Goal: Task Accomplishment & Management: Complete application form

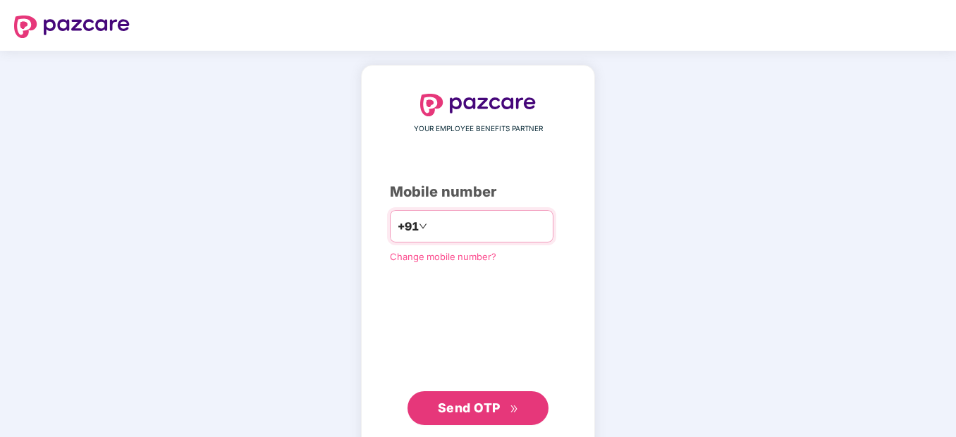
click at [450, 225] on input "number" at bounding box center [488, 226] width 116 height 23
type input "**********"
click at [466, 399] on span "Send OTP" at bounding box center [478, 408] width 81 height 20
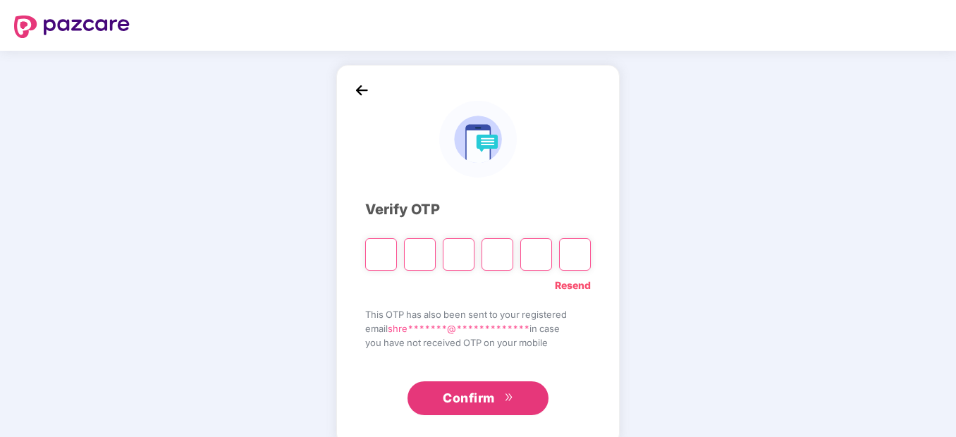
type input "*"
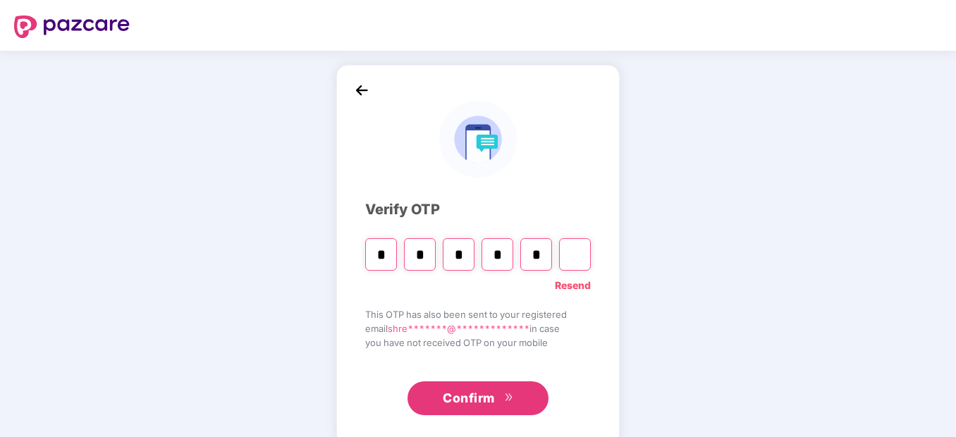
type input "*"
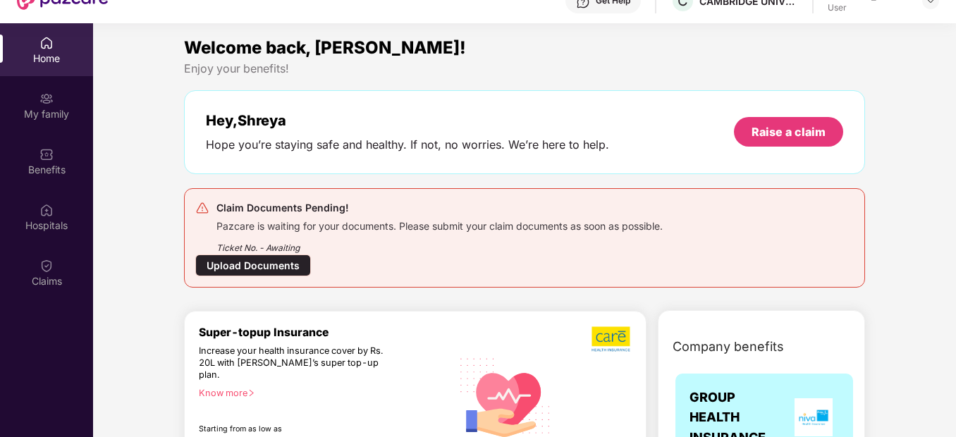
scroll to position [79, 0]
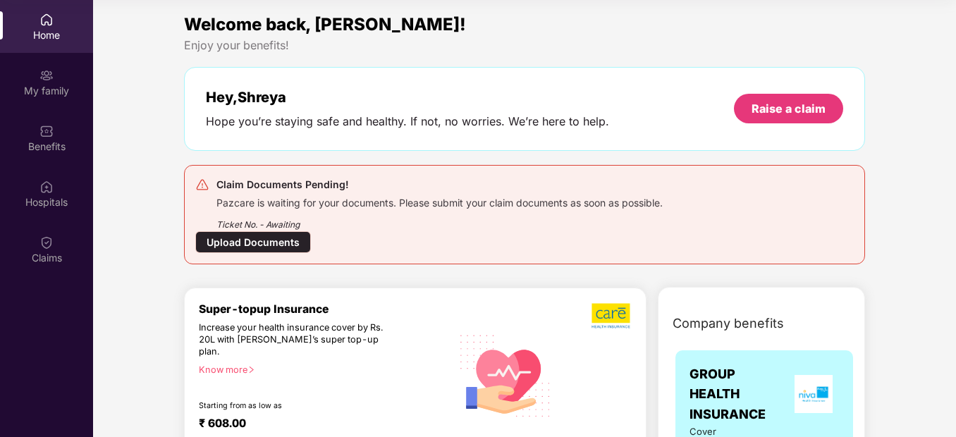
click at [444, 225] on div "Ticket No. - Awaiting" at bounding box center [439, 220] width 446 height 22
click at [274, 239] on div "Upload Documents" at bounding box center [253, 242] width 116 height 22
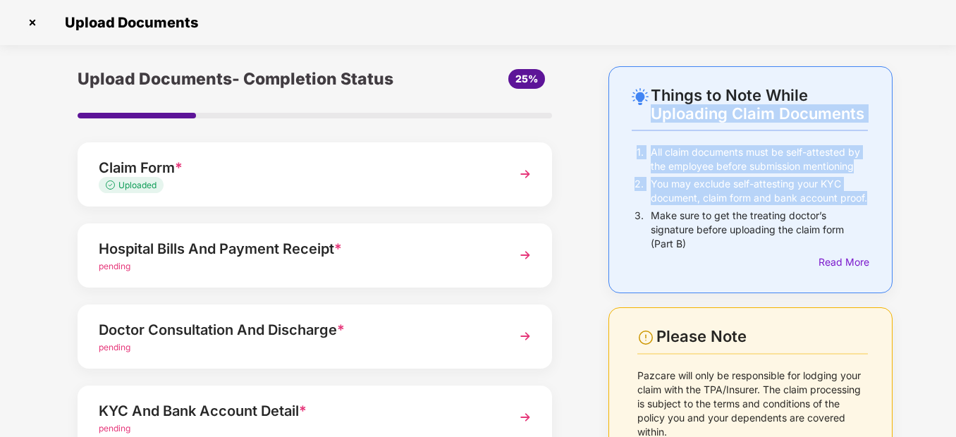
drag, startPoint x: 953, startPoint y: 80, endPoint x: 959, endPoint y: 218, distance: 137.5
click at [955, 218] on html "Get Pazcare mobile app for all your employee benefits need Download Now Upload …" at bounding box center [478, 184] width 956 height 437
drag, startPoint x: 959, startPoint y: 218, endPoint x: 926, endPoint y: 233, distance: 36.6
click at [926, 233] on div at bounding box center [882, 239] width 134 height 28
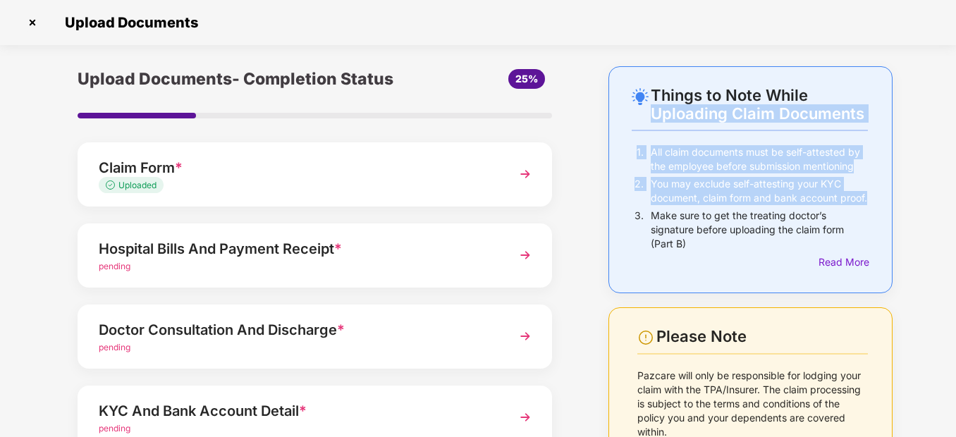
click at [517, 253] on img at bounding box center [524, 254] width 25 height 25
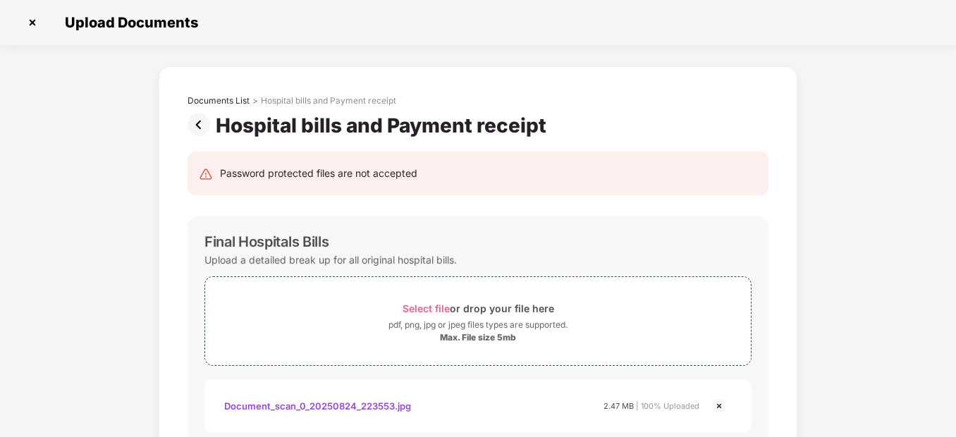
click at [316, 402] on div "Document_scan_0_20250824_223553.jpg" at bounding box center [317, 406] width 187 height 24
click at [435, 309] on span "Select file" at bounding box center [425, 308] width 47 height 12
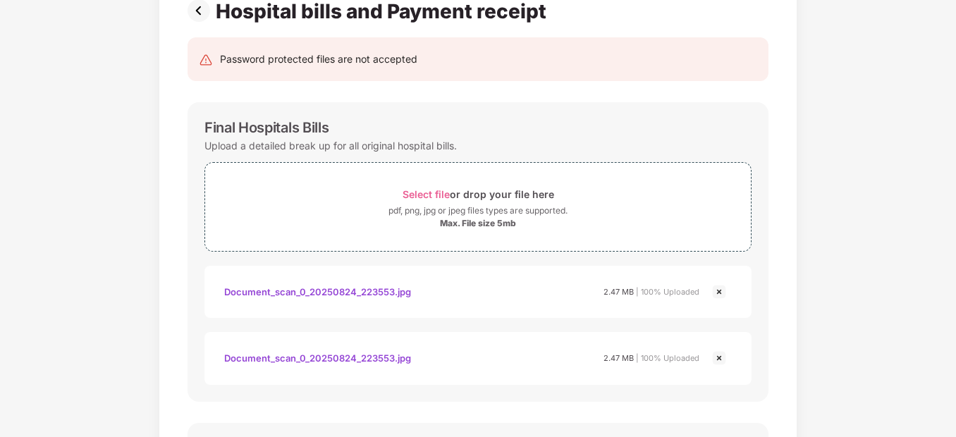
scroll to position [113, 0]
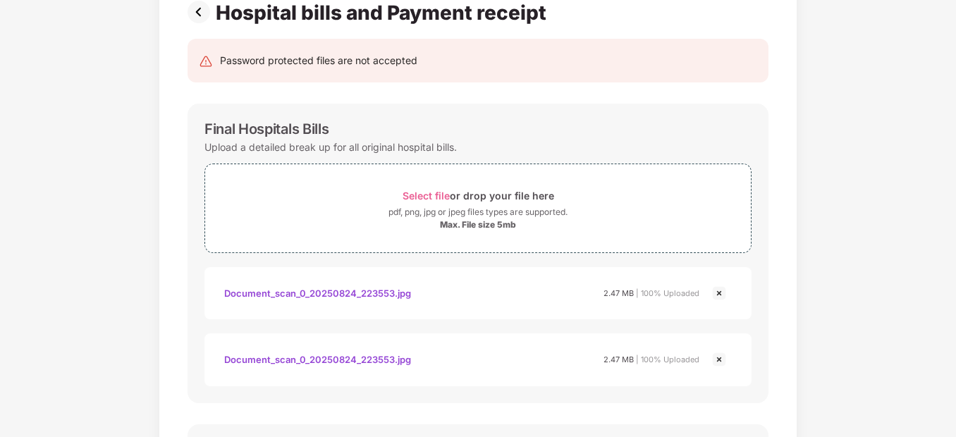
click at [714, 295] on img at bounding box center [718, 293] width 17 height 17
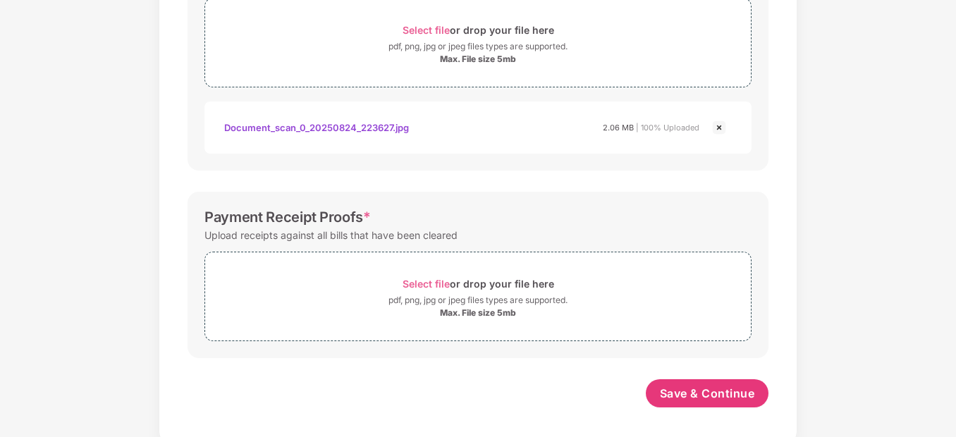
scroll to position [552, 0]
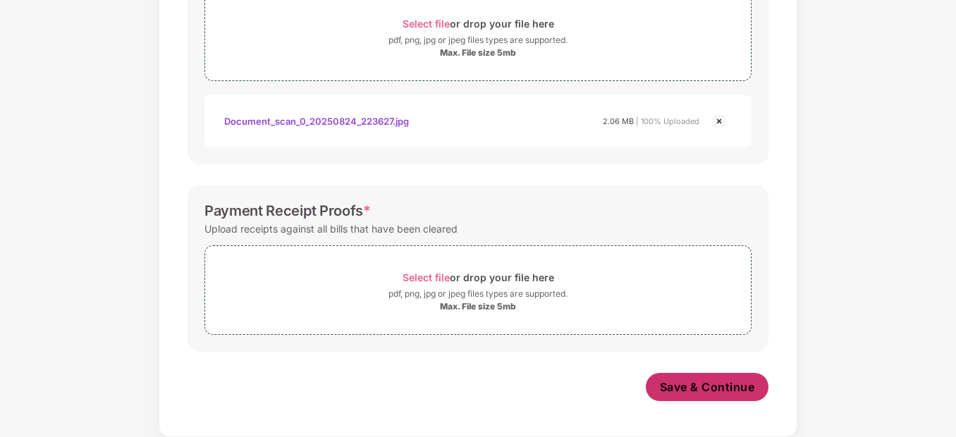
click at [691, 387] on span "Save & Continue" at bounding box center [707, 387] width 95 height 16
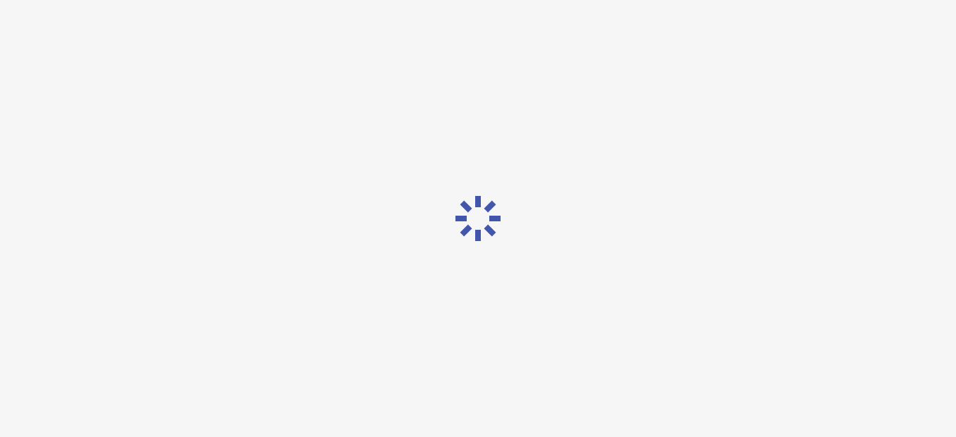
scroll to position [0, 0]
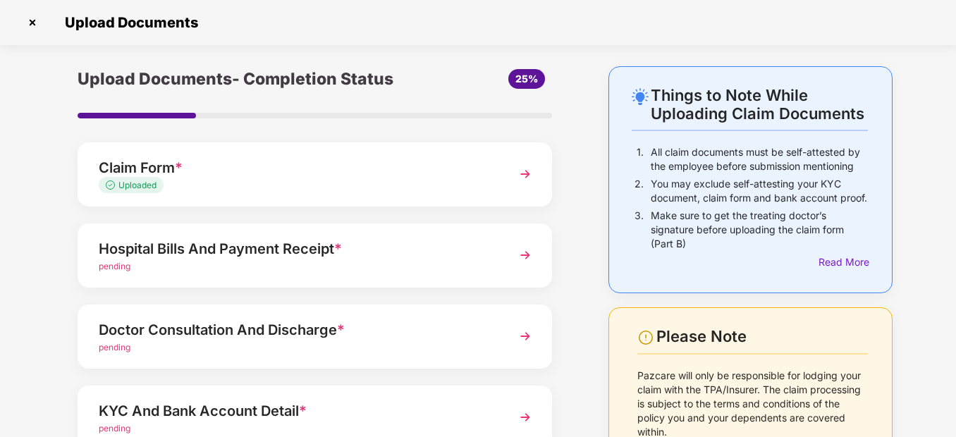
click at [939, 198] on div "Things to Note While Uploading Claim Documents 1. All claim documents must be s…" at bounding box center [478, 341] width 956 height 551
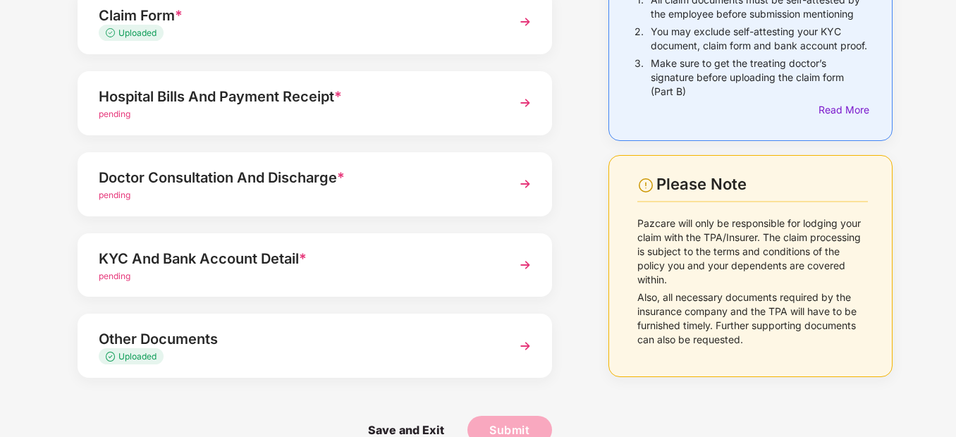
scroll to position [68, 0]
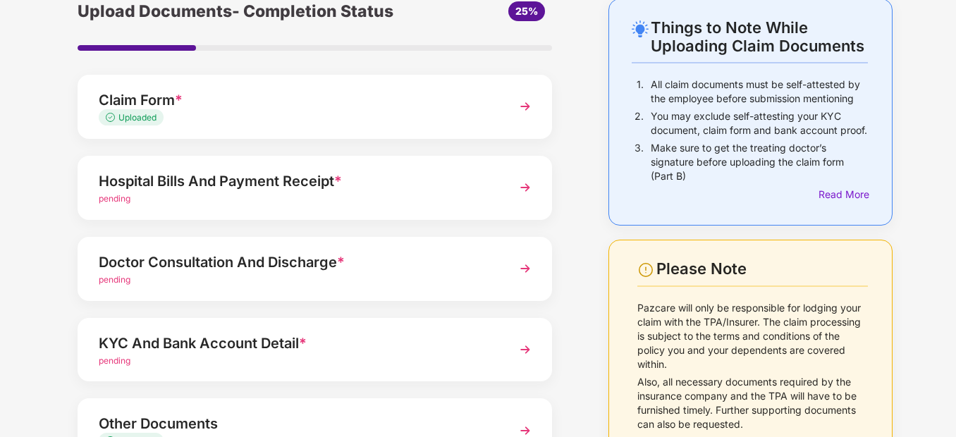
click at [517, 348] on img at bounding box center [524, 349] width 25 height 25
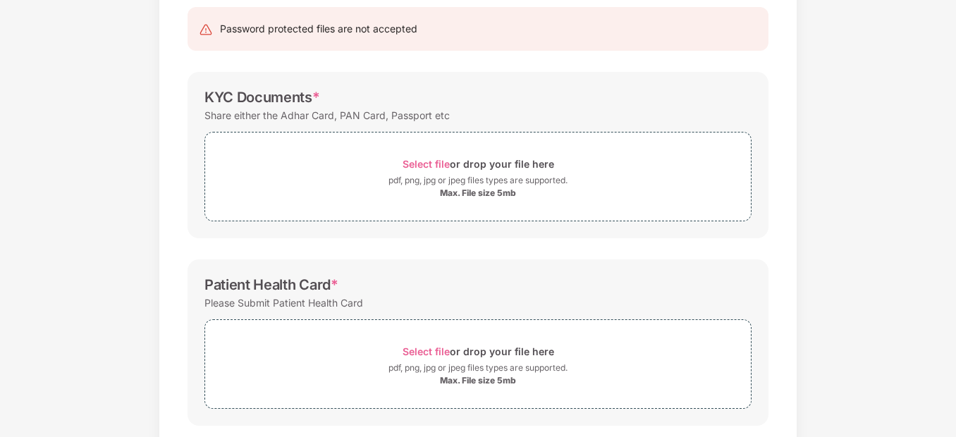
scroll to position [96, 0]
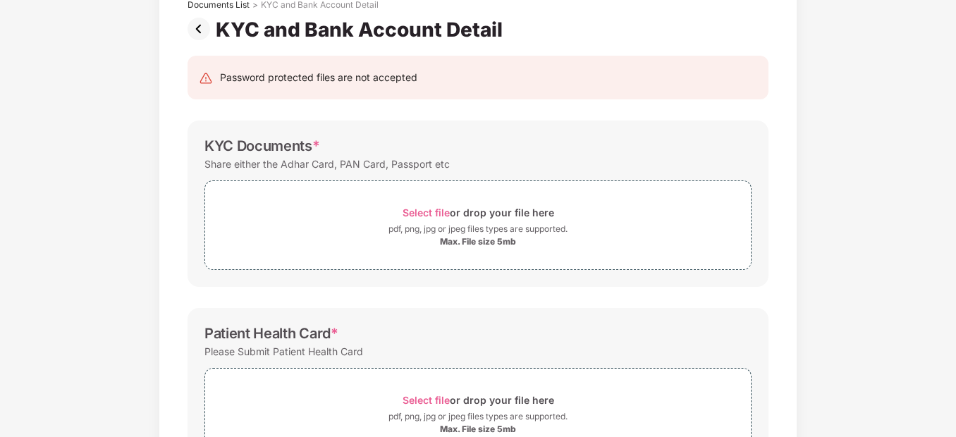
click at [197, 23] on img at bounding box center [201, 29] width 28 height 23
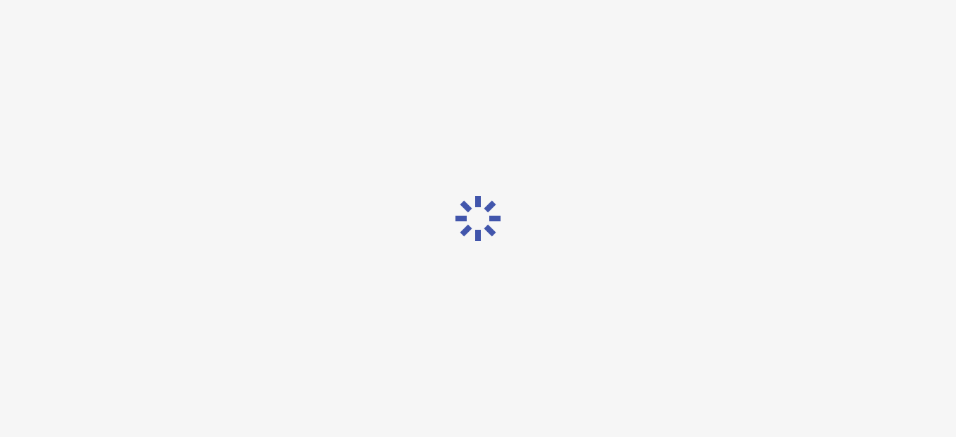
scroll to position [0, 0]
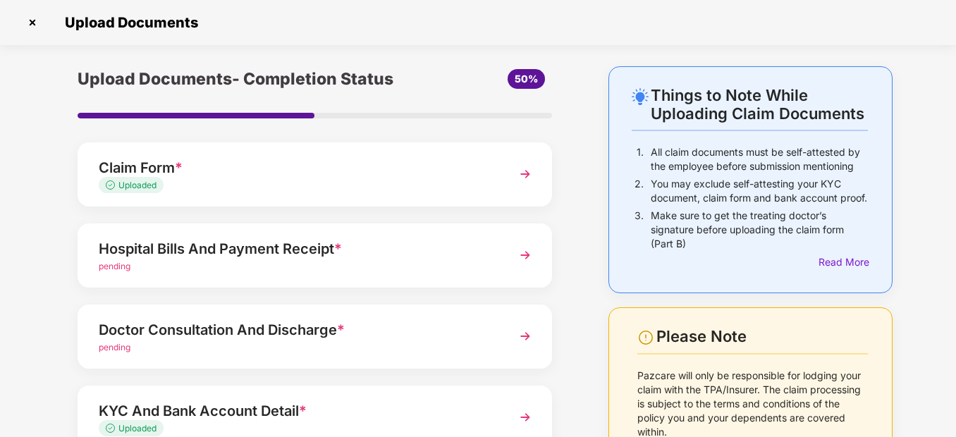
click at [285, 323] on div "Doctor Consultation And Discharge *" at bounding box center [296, 330] width 395 height 23
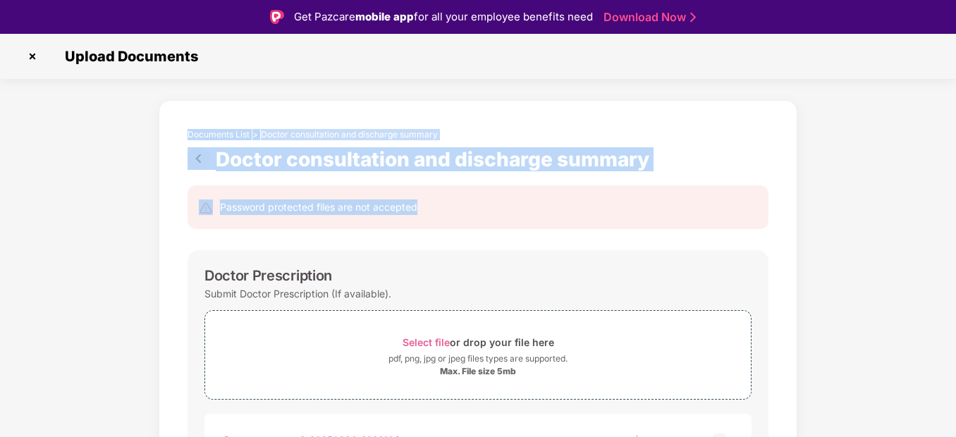
drag, startPoint x: 953, startPoint y: 84, endPoint x: 959, endPoint y: 176, distance: 92.5
click at [955, 176] on html "Get Pazcare mobile app for all your employee benefits need Download Now Upload …" at bounding box center [478, 218] width 956 height 437
drag, startPoint x: 959, startPoint y: 176, endPoint x: 867, endPoint y: 192, distance: 92.9
click at [867, 192] on div at bounding box center [882, 197] width 134 height 28
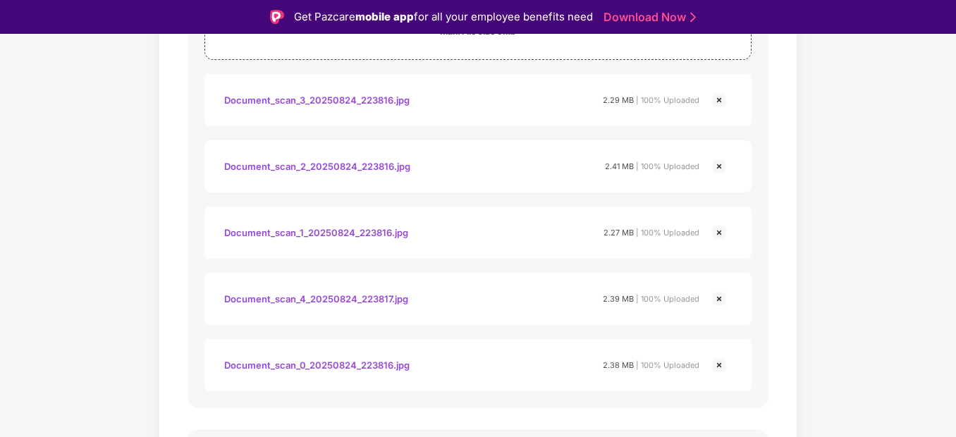
scroll to position [338, 0]
click at [348, 104] on div "Document_scan_3_20250824_223816.jpg" at bounding box center [316, 101] width 185 height 24
click at [295, 166] on div "Document_scan_2_20250824_223816.jpg" at bounding box center [317, 168] width 186 height 24
click at [333, 231] on div "Document_scan_1_20250824_223816.jpg" at bounding box center [316, 234] width 184 height 24
click at [316, 297] on div "Document_scan_4_20250824_223817.jpg" at bounding box center [316, 300] width 184 height 24
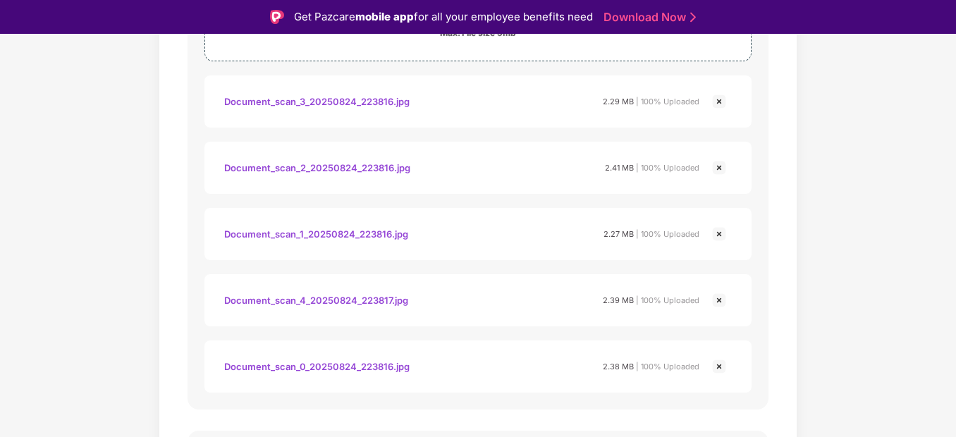
click at [312, 369] on div "Document_scan_0_20250824_223816.jpg" at bounding box center [316, 366] width 185 height 24
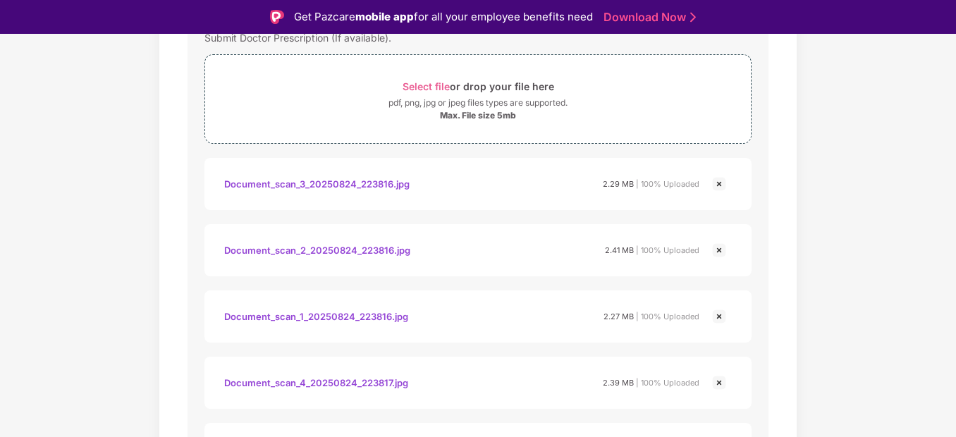
scroll to position [254, 0]
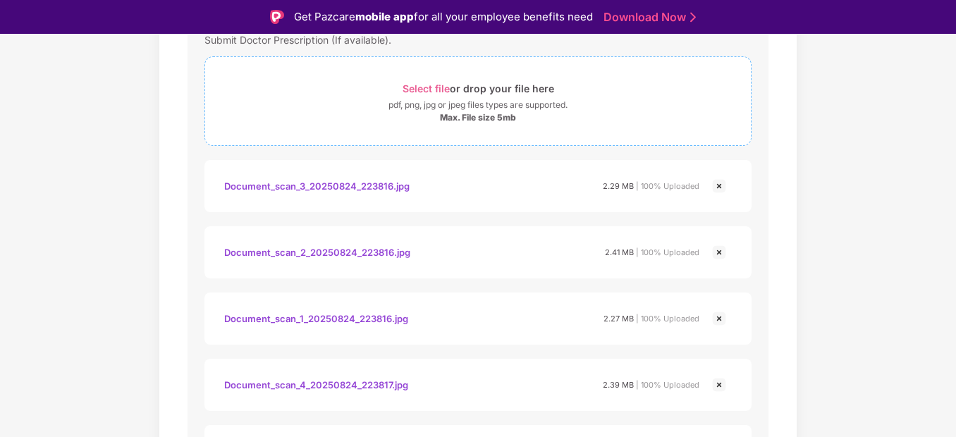
click at [433, 82] on div "Select file or drop your file here" at bounding box center [477, 88] width 151 height 19
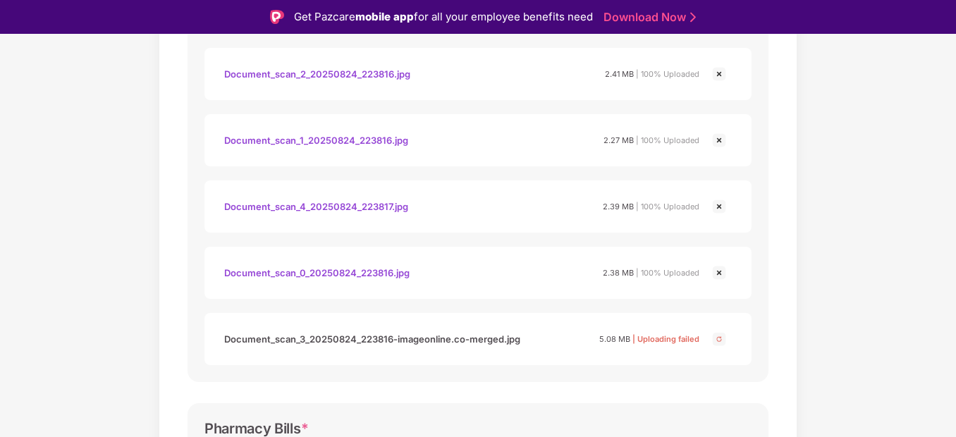
scroll to position [425, 0]
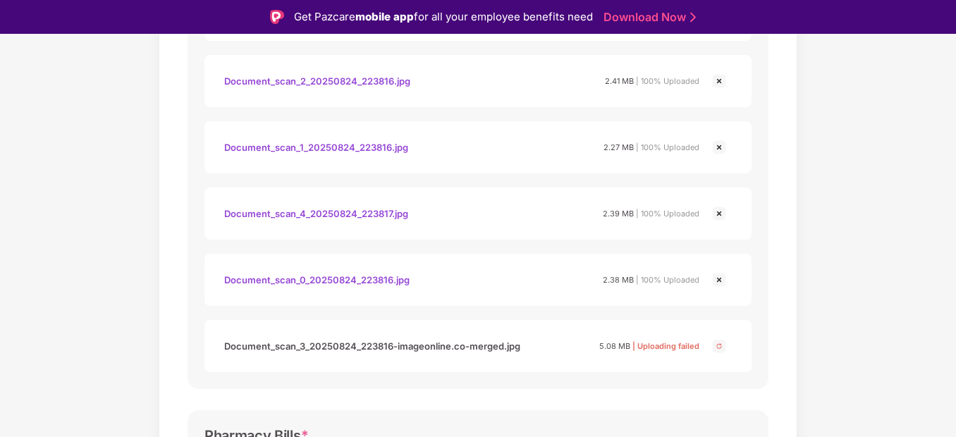
click at [718, 345] on img at bounding box center [718, 346] width 17 height 17
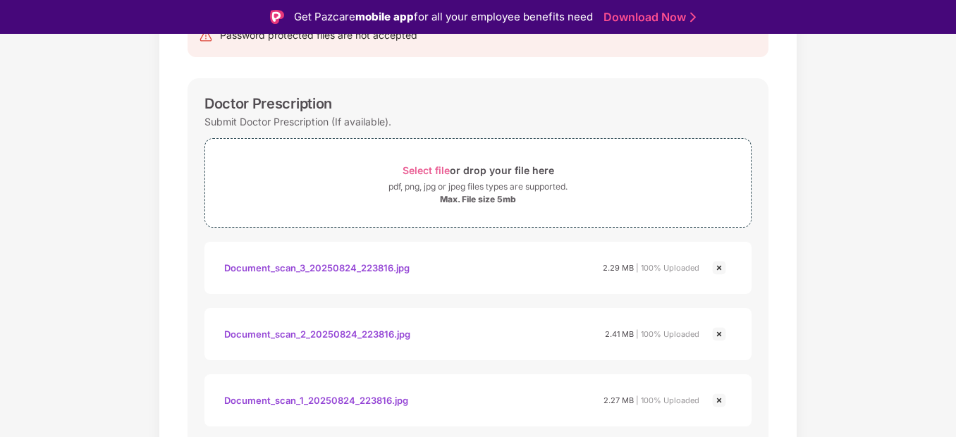
scroll to position [171, 0]
click at [423, 165] on span "Select file" at bounding box center [425, 171] width 47 height 12
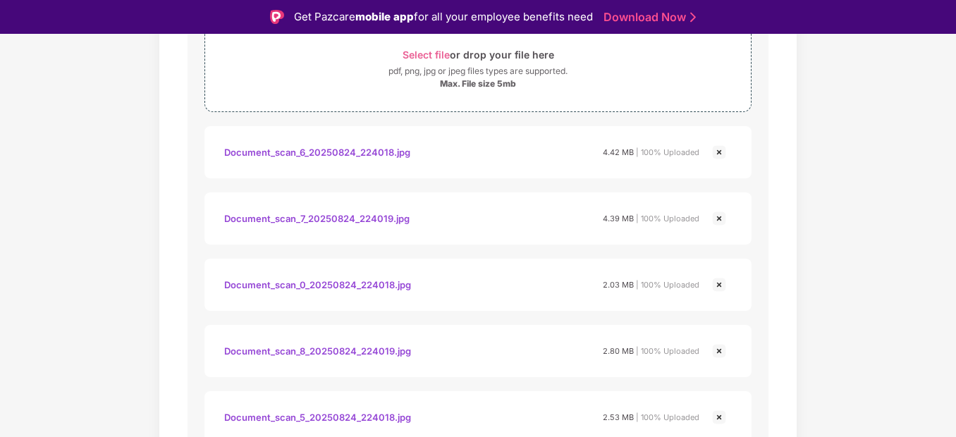
scroll to position [876, 0]
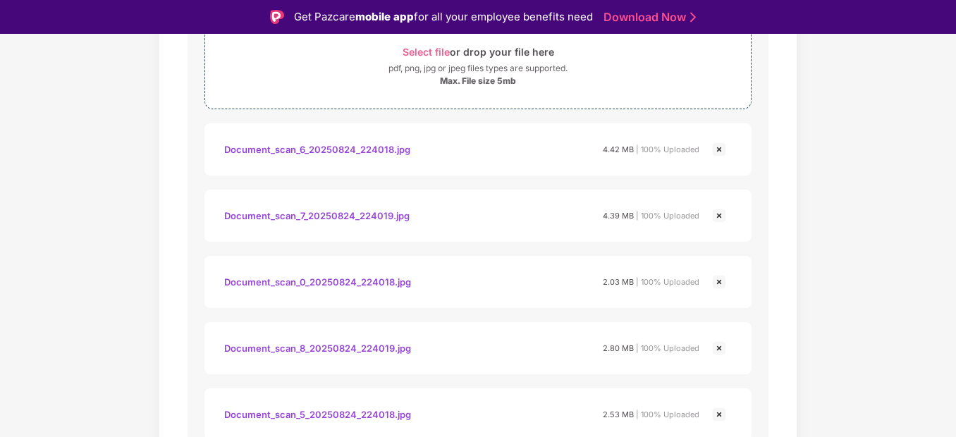
click at [946, 141] on div "Documents List > Doctor consultation and discharge summary Doctor consultation …" at bounding box center [478, 182] width 956 height 1917
click at [367, 149] on div "Document_scan_6_20250824_224018.jpg" at bounding box center [317, 149] width 186 height 24
click at [318, 225] on div "Document_scan_7_20250824_224019.jpg" at bounding box center [316, 216] width 185 height 24
click at [295, 283] on div "Document_scan_0_20250824_224018.jpg" at bounding box center [317, 282] width 187 height 24
click at [329, 343] on div "Document_scan_8_20250824_224019.jpg" at bounding box center [317, 348] width 187 height 24
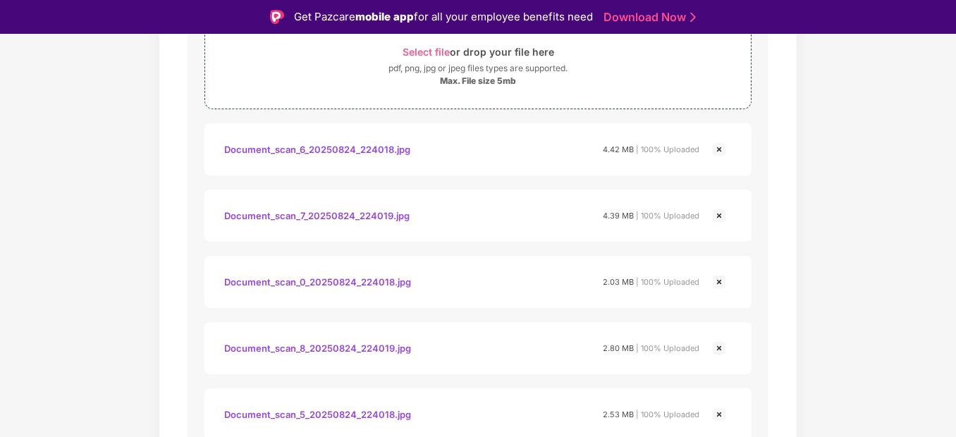
click at [307, 414] on div "Document_scan_5_20250824_224018.jpg" at bounding box center [317, 414] width 187 height 24
click at [98, 277] on div "Documents List > Doctor consultation and discharge summary Doctor consultation …" at bounding box center [478, 182] width 956 height 1917
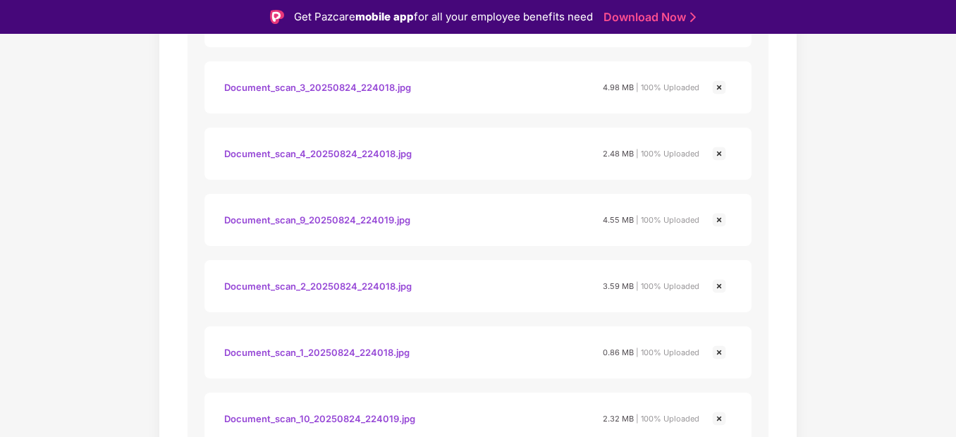
scroll to position [1270, 0]
click at [332, 86] on div "Document_scan_3_20250824_224018.jpg" at bounding box center [317, 86] width 187 height 24
click at [307, 153] on div "Document_scan_4_20250824_224018.jpg" at bounding box center [317, 152] width 187 height 24
click at [335, 217] on div "Document_scan_9_20250824_224019.jpg" at bounding box center [317, 218] width 186 height 24
click at [329, 287] on div "Document_scan_2_20250824_224018.jpg" at bounding box center [317, 285] width 187 height 24
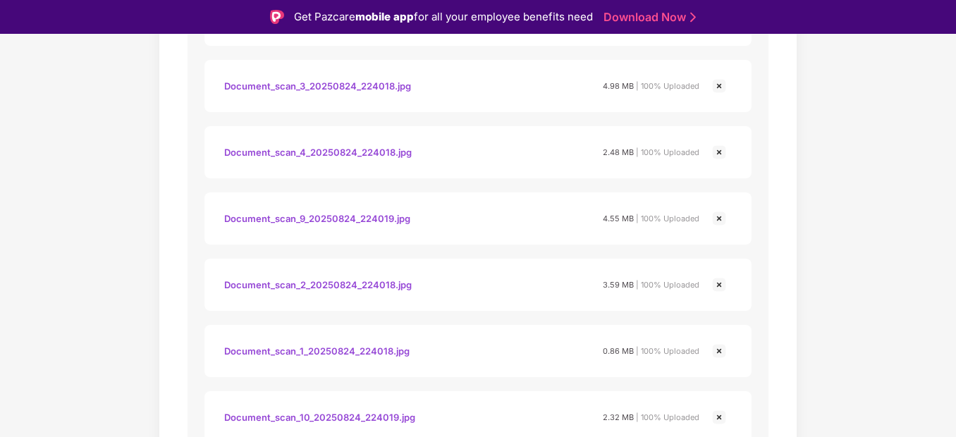
click at [315, 353] on div "Document_scan_1_20250824_224018.jpg" at bounding box center [316, 351] width 185 height 24
click at [323, 411] on div "Document_scan_10_20250824_224019.jpg" at bounding box center [319, 417] width 191 height 24
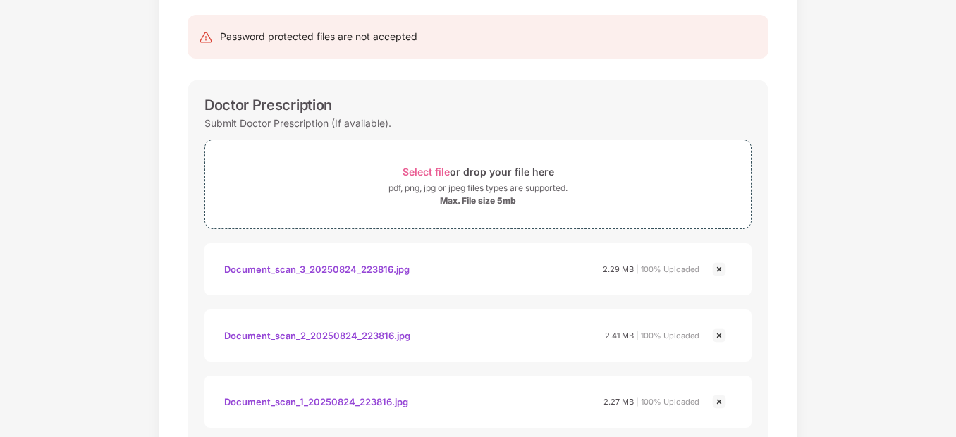
scroll to position [109, 0]
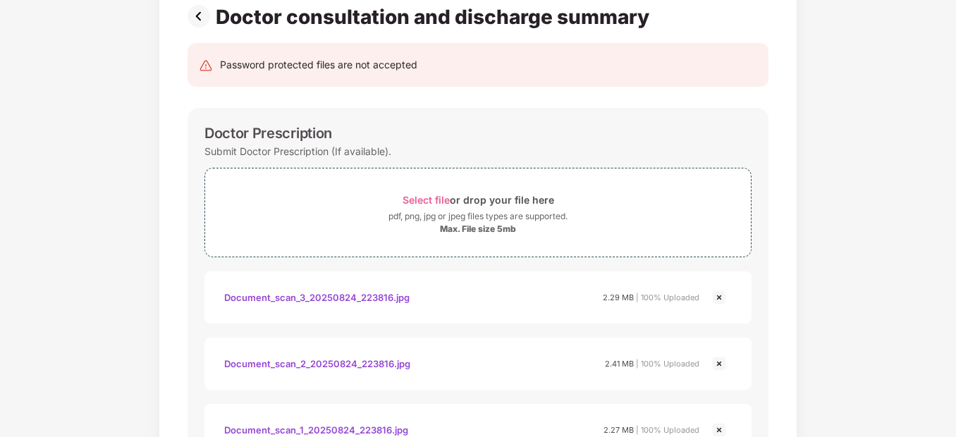
click at [194, 13] on img at bounding box center [201, 16] width 28 height 23
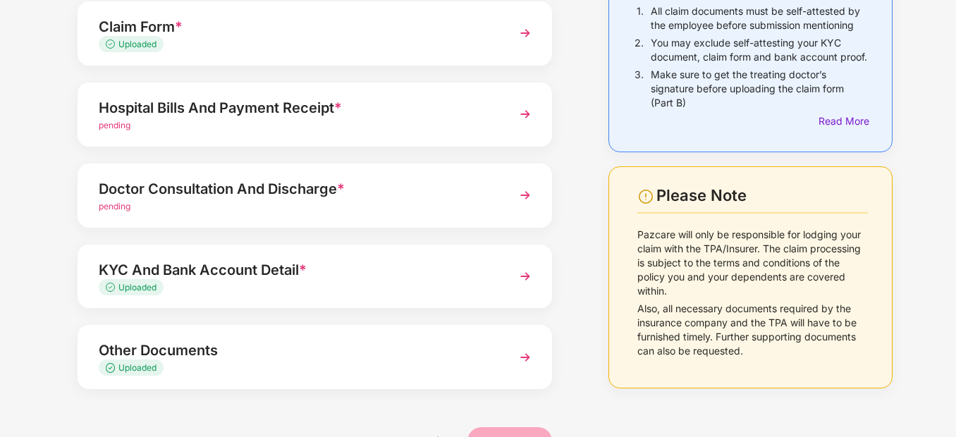
scroll to position [113, 0]
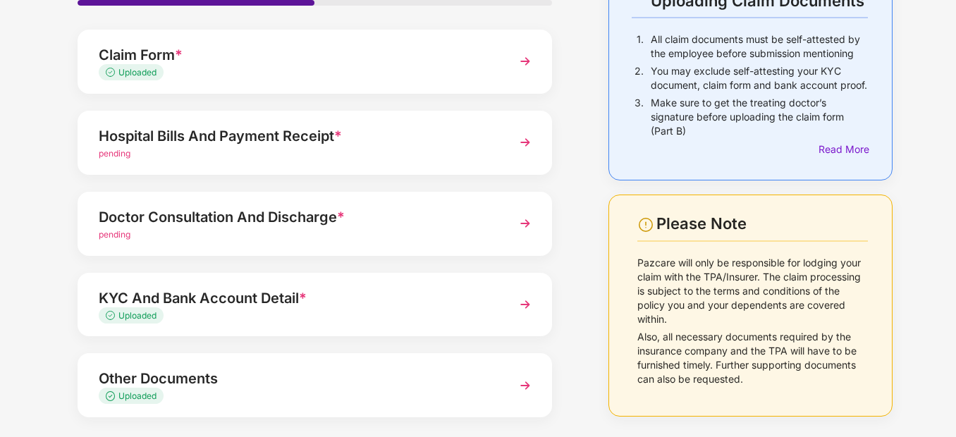
click at [278, 151] on div "pending" at bounding box center [296, 153] width 395 height 13
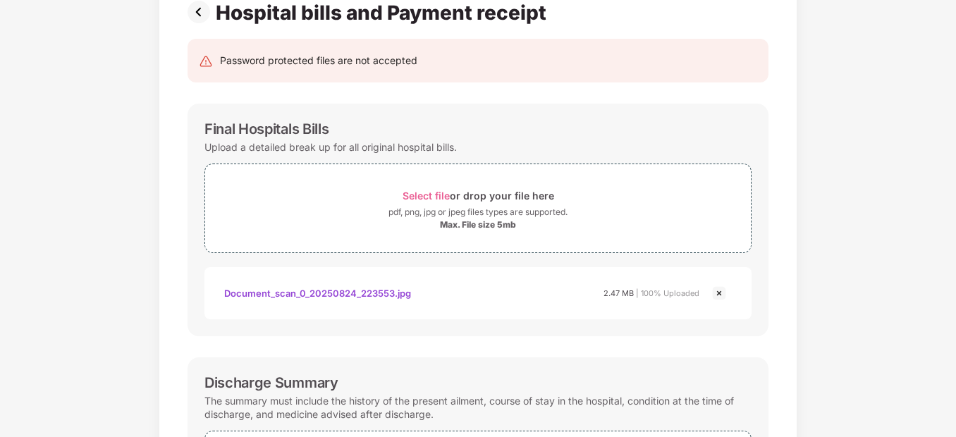
scroll to position [0, 0]
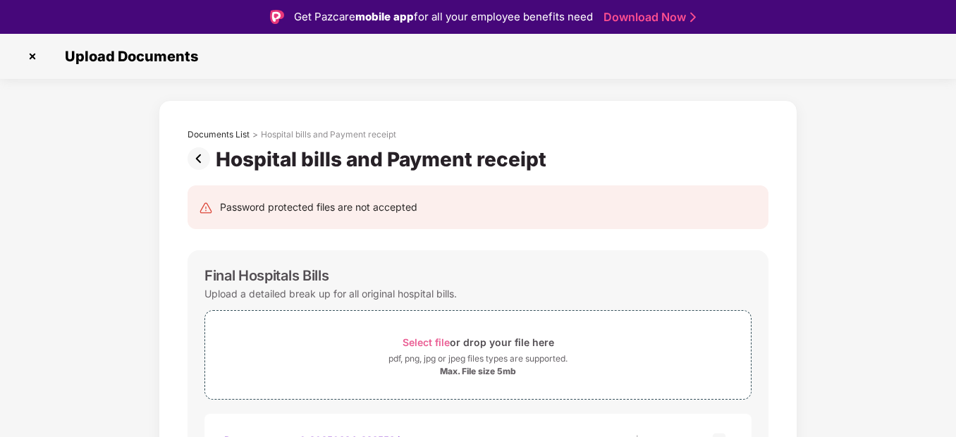
click at [33, 56] on img at bounding box center [32, 56] width 23 height 23
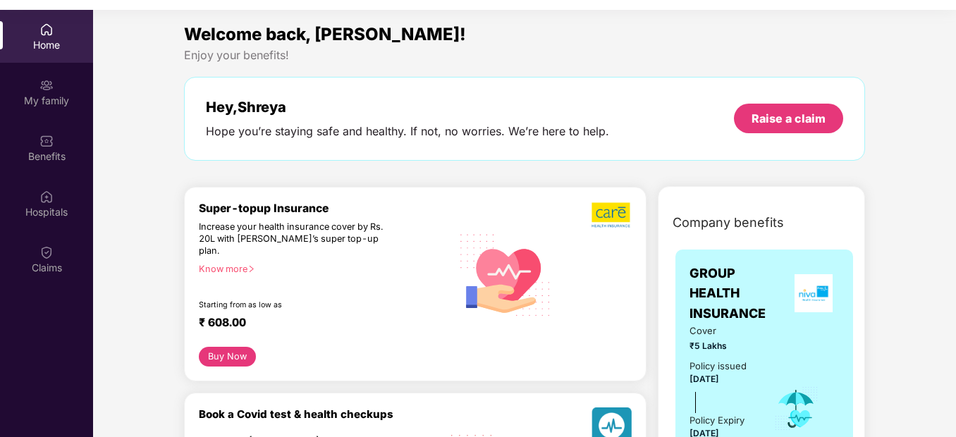
scroll to position [79, 0]
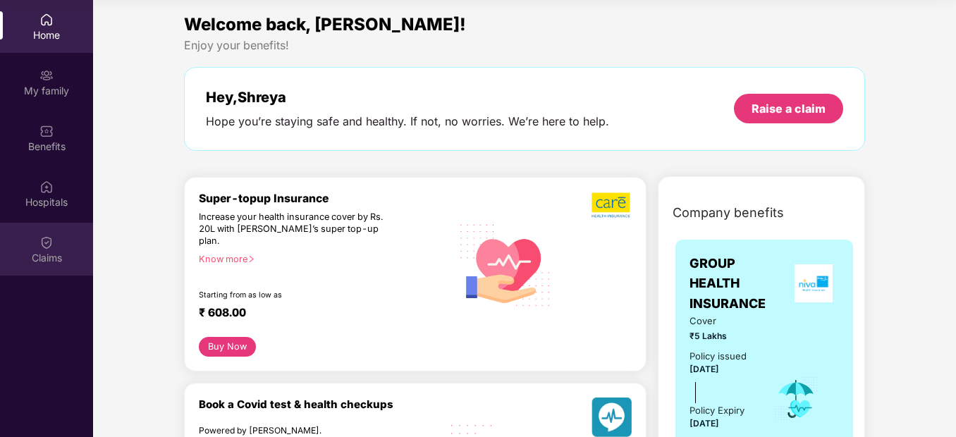
click at [51, 248] on img at bounding box center [46, 242] width 14 height 14
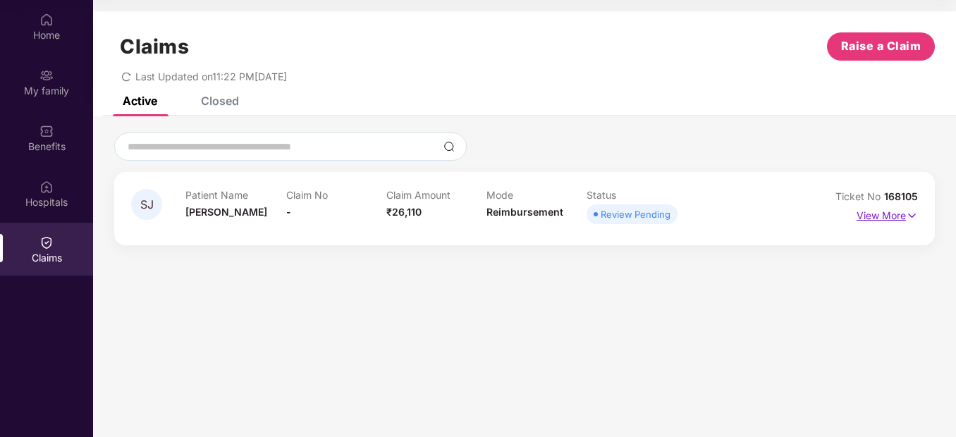
click at [910, 215] on img at bounding box center [911, 216] width 12 height 16
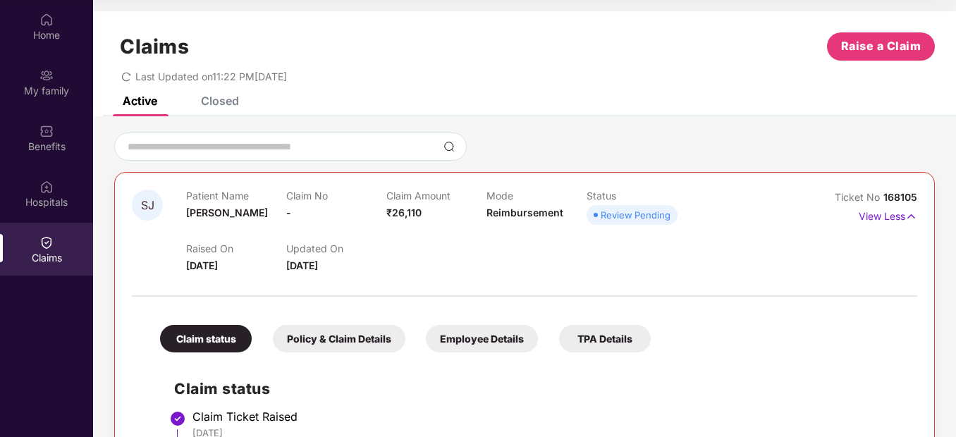
click at [930, 140] on div at bounding box center [524, 146] width 820 height 28
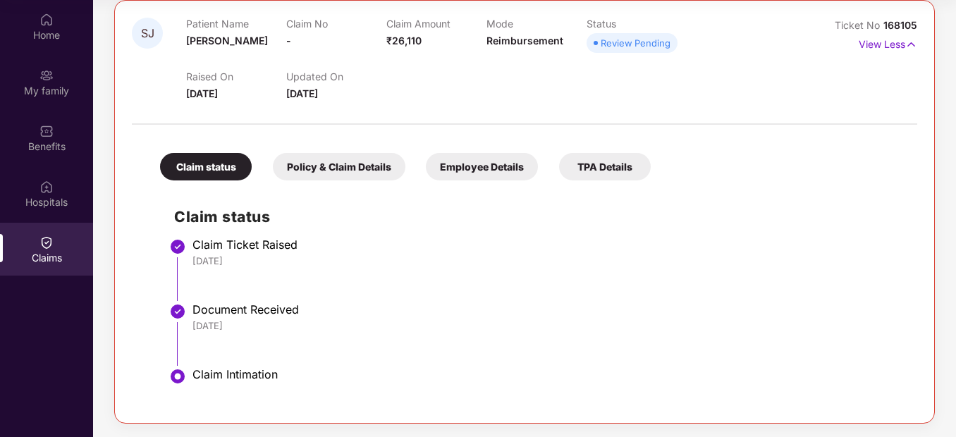
scroll to position [173, 0]
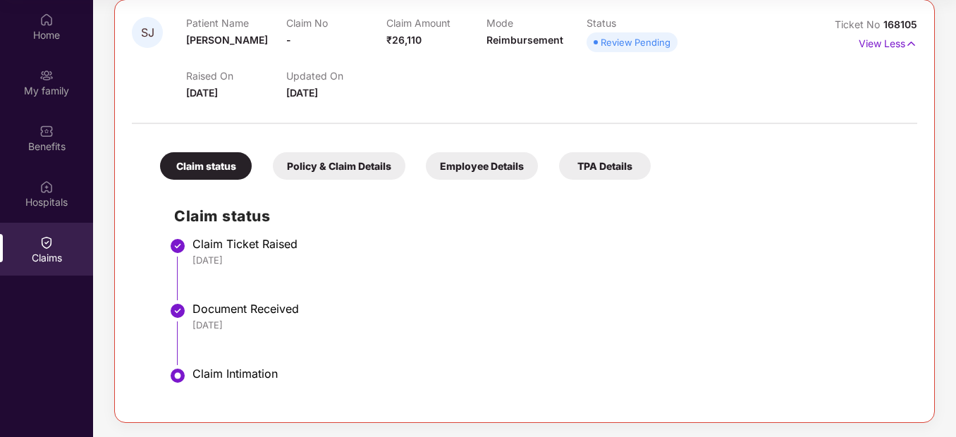
click at [335, 167] on div "Policy & Claim Details" at bounding box center [339, 165] width 132 height 27
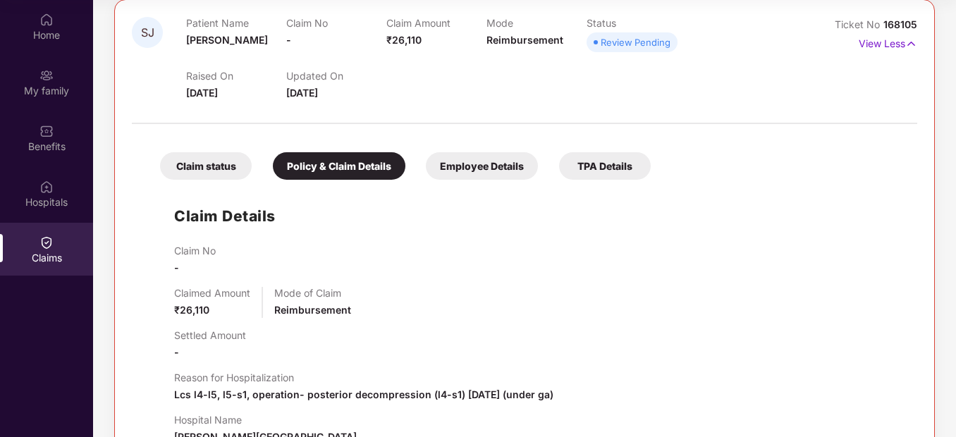
click at [213, 309] on div "Claimed Amount ₹26,110" at bounding box center [212, 302] width 76 height 31
click at [476, 163] on div "Employee Details" at bounding box center [482, 165] width 112 height 27
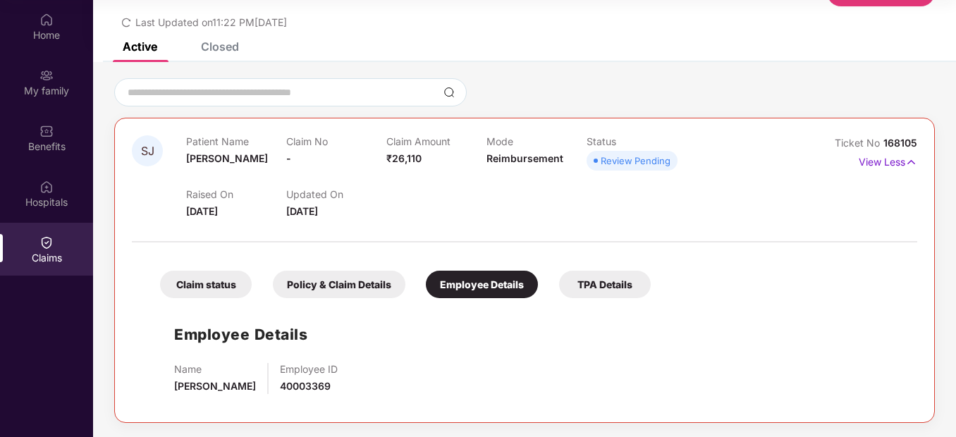
click at [605, 292] on div "TPA Details" at bounding box center [605, 284] width 92 height 27
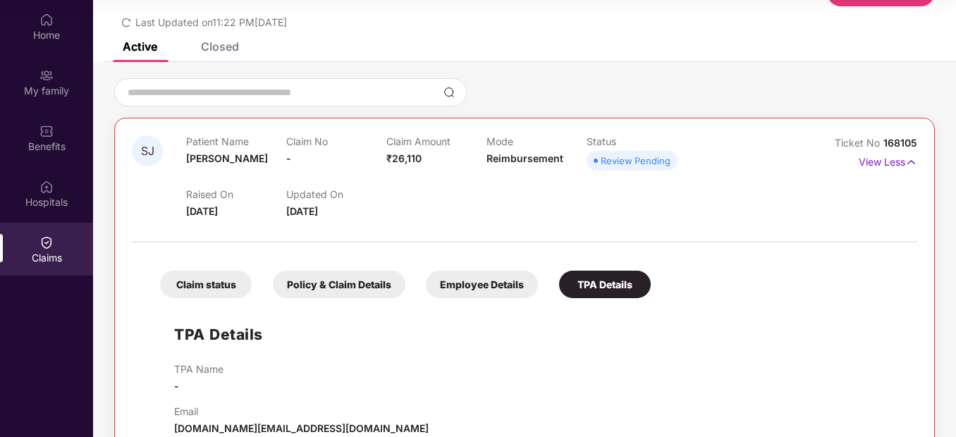
scroll to position [85, 0]
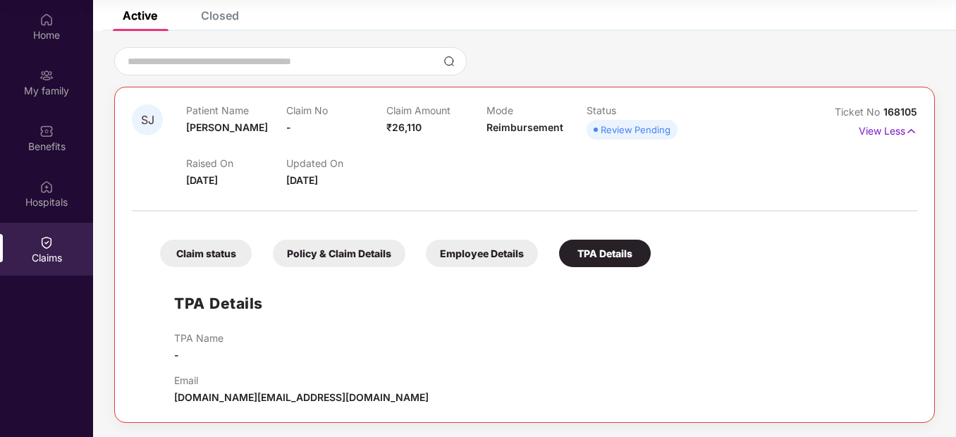
click at [201, 252] on div "Claim status" at bounding box center [206, 253] width 92 height 27
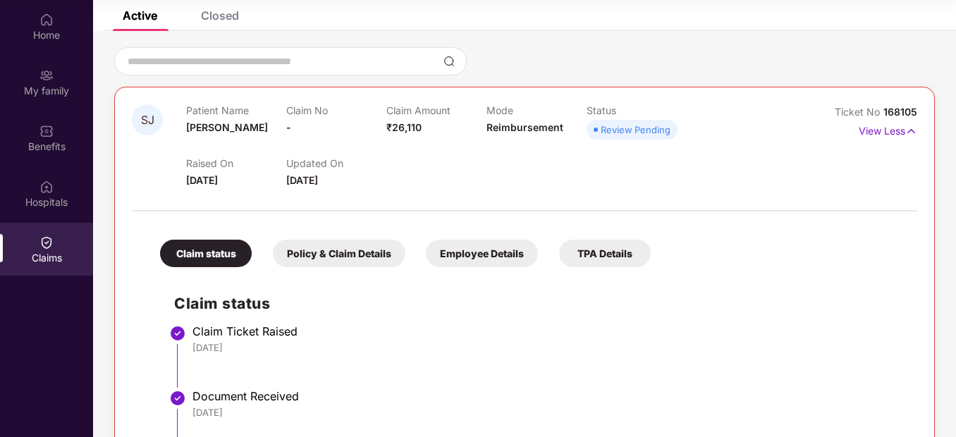
scroll to position [173, 0]
